Goal: Task Accomplishment & Management: Use online tool/utility

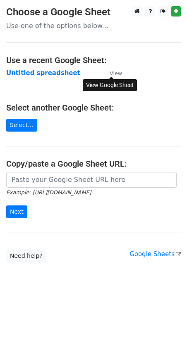
click at [114, 75] on small "View" at bounding box center [115, 73] width 12 height 6
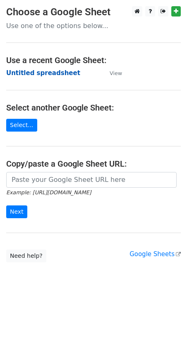
click at [58, 74] on strong "Untitled spreadsheet" at bounding box center [43, 72] width 74 height 7
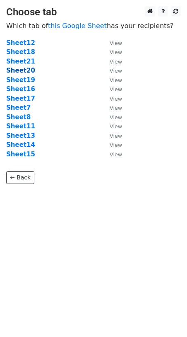
click at [29, 68] on strong "Sheet20" at bounding box center [20, 70] width 29 height 7
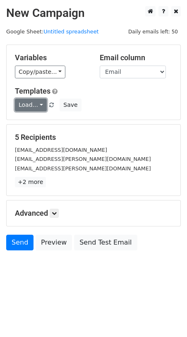
click at [39, 105] on link "Load..." at bounding box center [31, 105] width 32 height 13
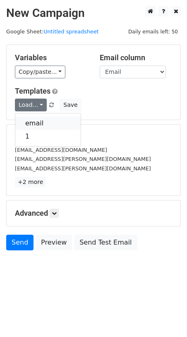
click at [39, 122] on link "email" at bounding box center [47, 123] width 65 height 13
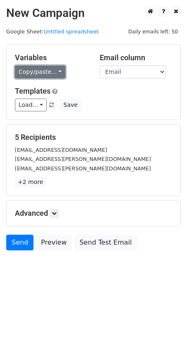
click at [46, 75] on link "Copy/paste..." at bounding box center [40, 72] width 50 height 13
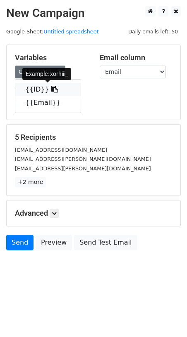
click at [36, 88] on link "{{ID}}" at bounding box center [47, 89] width 65 height 13
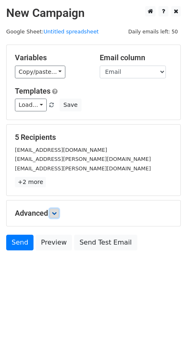
click at [59, 214] on link at bounding box center [54, 213] width 9 height 9
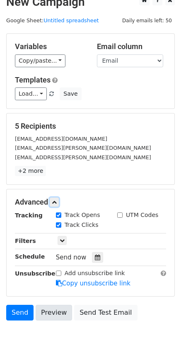
scroll to position [64, 0]
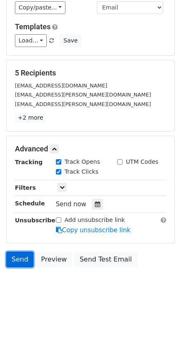
click at [19, 257] on link "Send" at bounding box center [19, 260] width 27 height 16
